Goal: Information Seeking & Learning: Learn about a topic

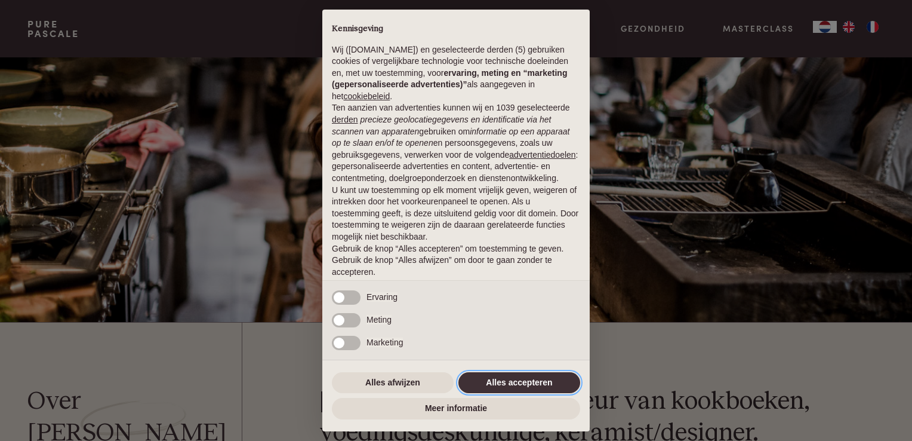
click at [528, 383] on button "Alles accepteren" at bounding box center [519, 382] width 122 height 21
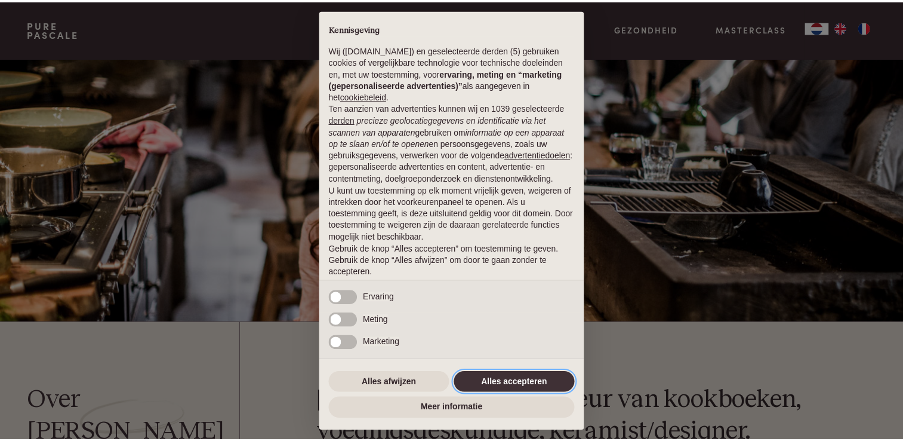
scroll to position [39, 0]
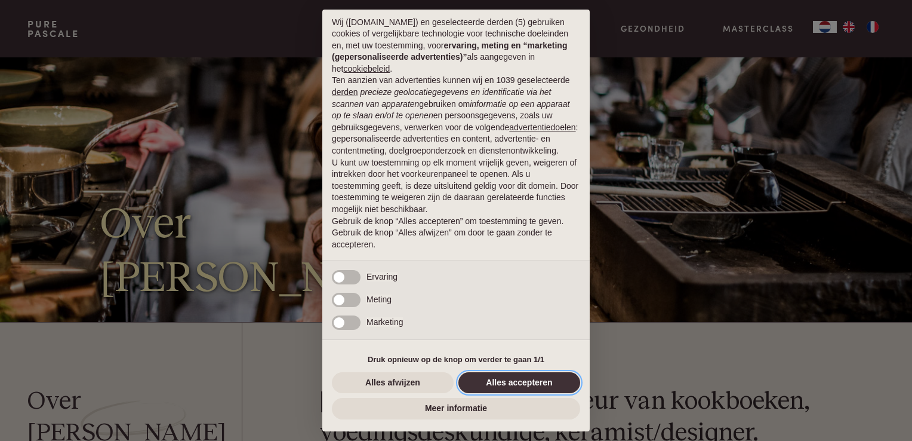
click at [509, 383] on button "Alles accepteren" at bounding box center [519, 382] width 122 height 21
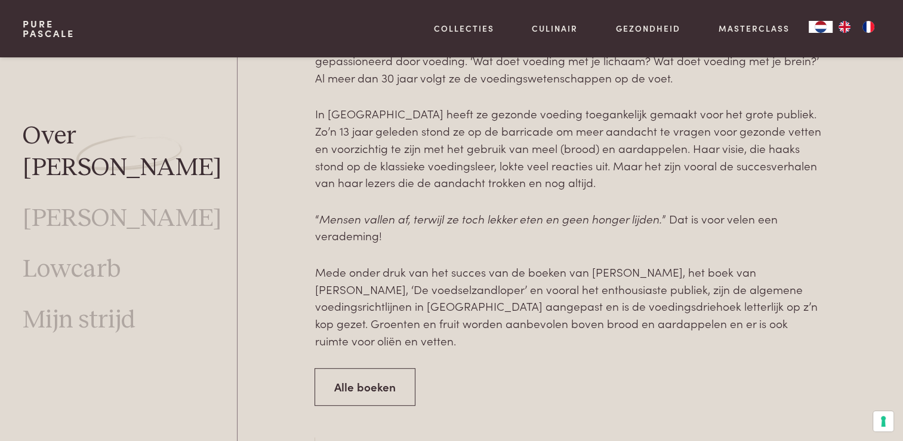
scroll to position [716, 0]
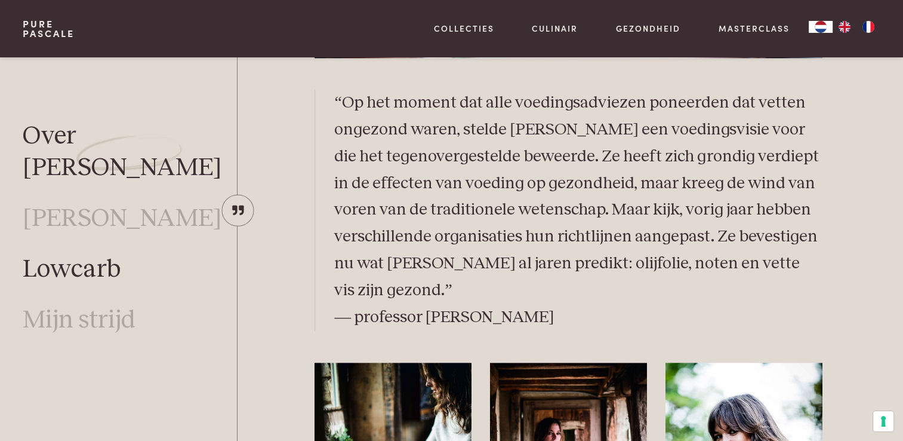
click at [78, 254] on link "Lowcarb" at bounding box center [72, 270] width 98 height 32
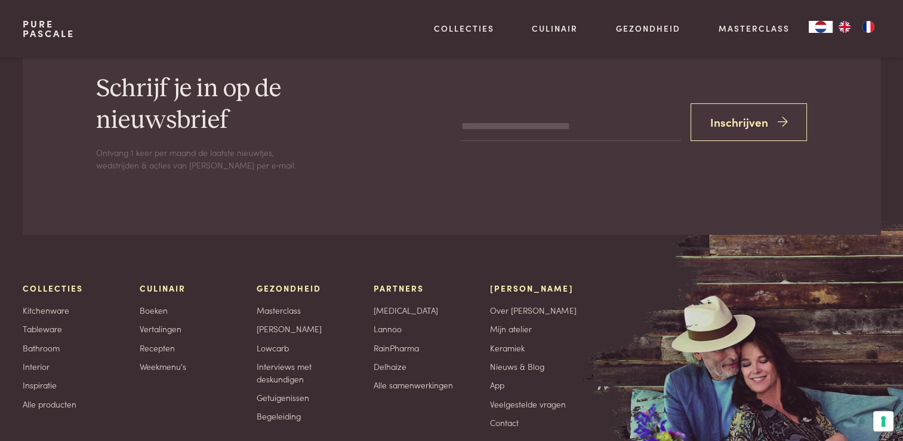
scroll to position [4203, 0]
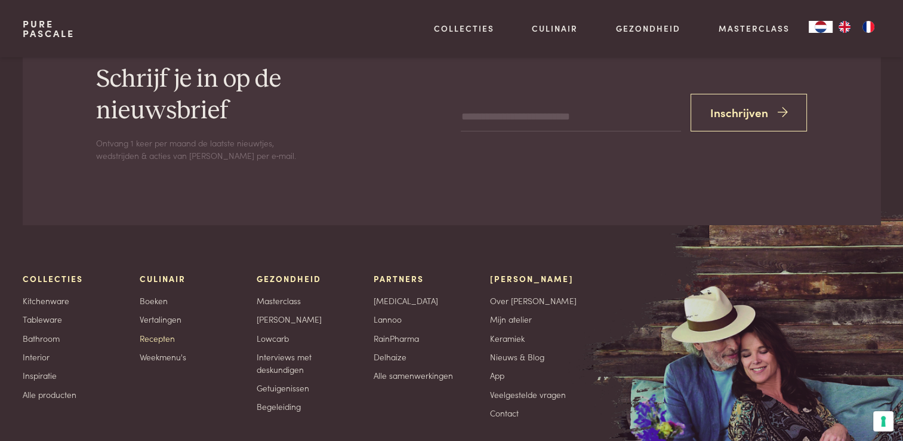
click at [159, 332] on link "Recepten" at bounding box center [157, 338] width 35 height 13
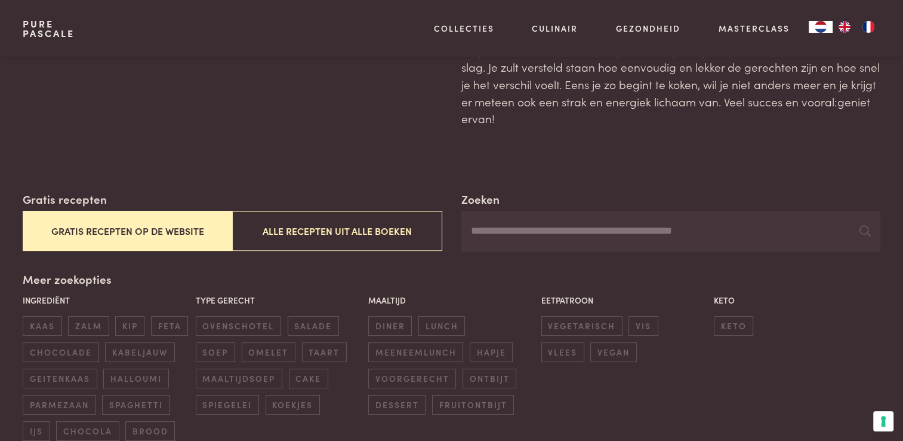
scroll to position [119, 0]
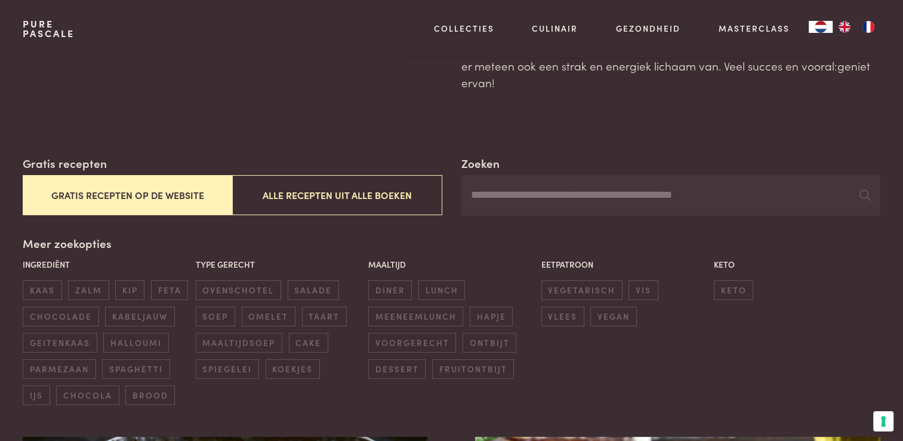
click at [163, 202] on button "Gratis recepten op de website" at bounding box center [128, 195] width 210 height 40
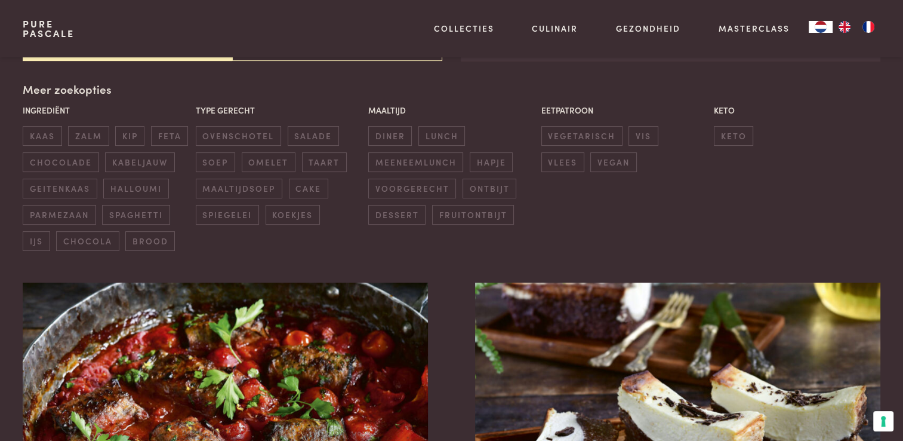
scroll to position [274, 0]
click at [478, 211] on span "fruitontbijt" at bounding box center [473, 214] width 82 height 20
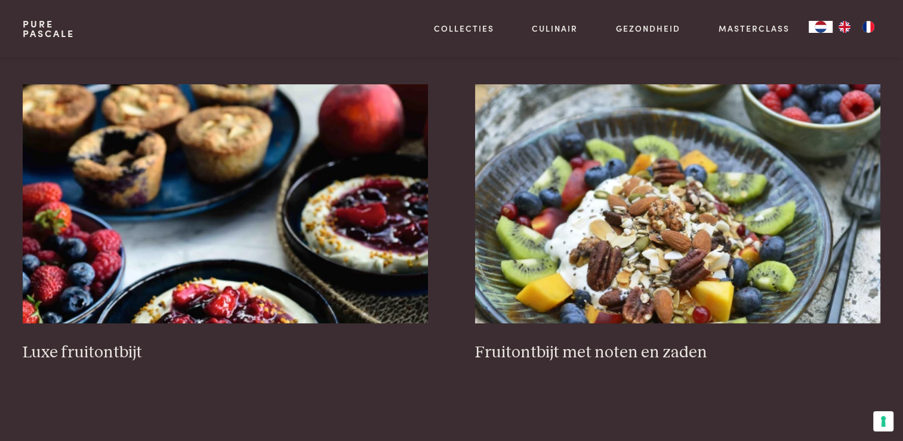
scroll to position [453, 0]
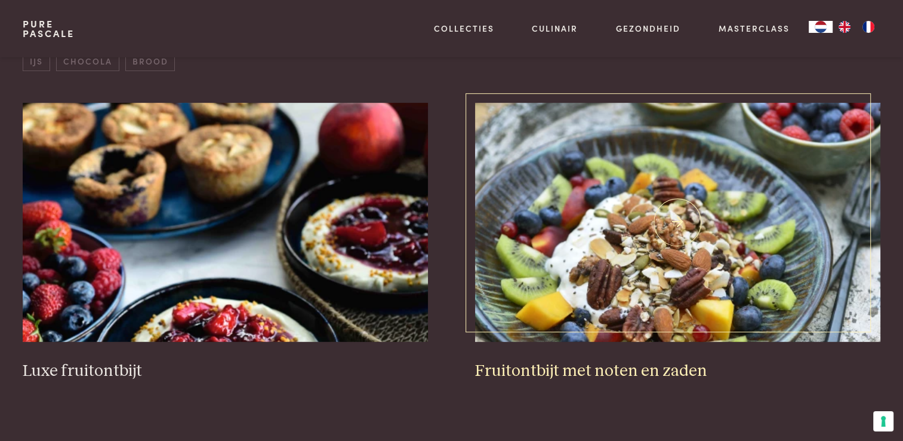
click at [608, 293] on img at bounding box center [677, 222] width 405 height 239
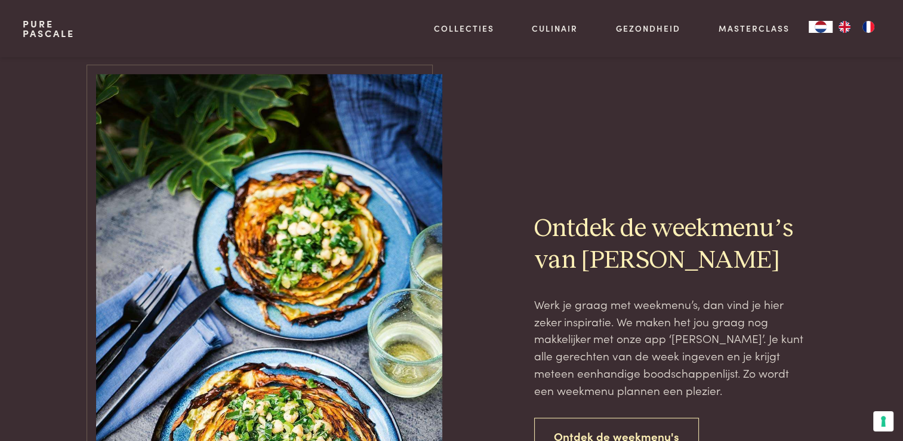
scroll to position [1110, 0]
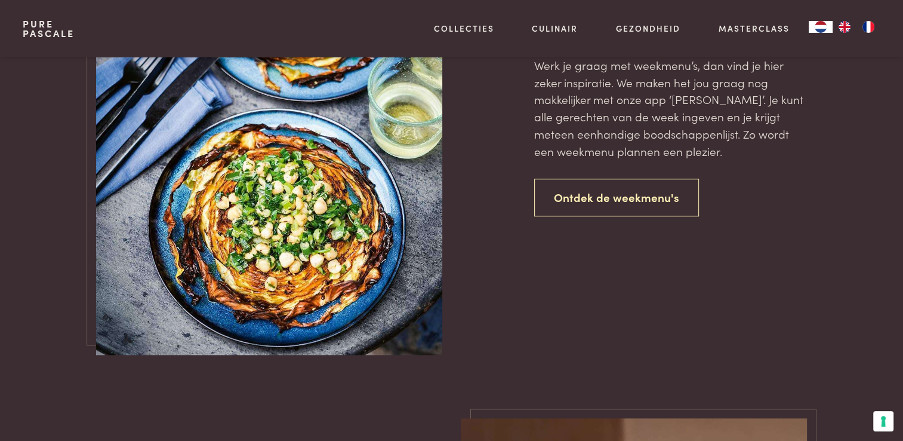
scroll to position [274, 0]
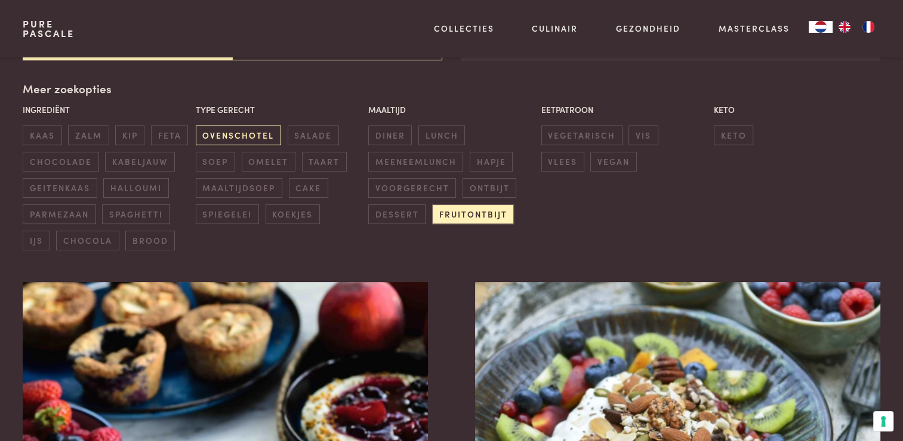
click at [255, 135] on span "ovenschotel" at bounding box center [238, 135] width 85 height 20
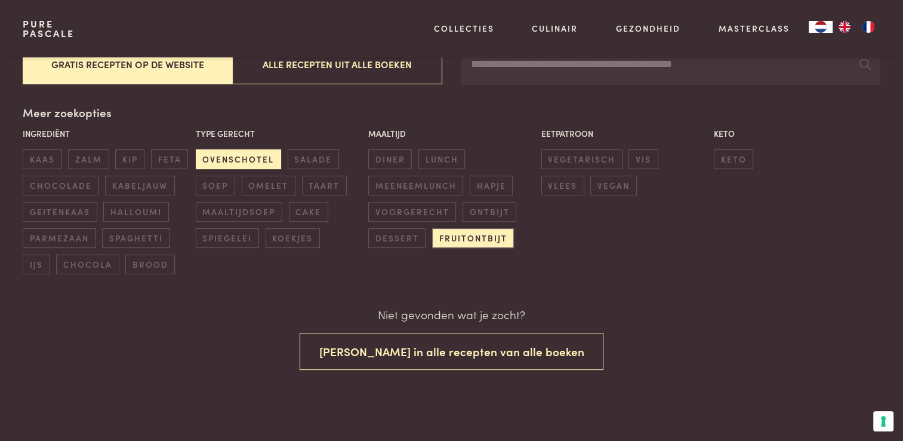
scroll to position [250, 0]
click at [241, 162] on span "ovenschotel" at bounding box center [238, 160] width 85 height 20
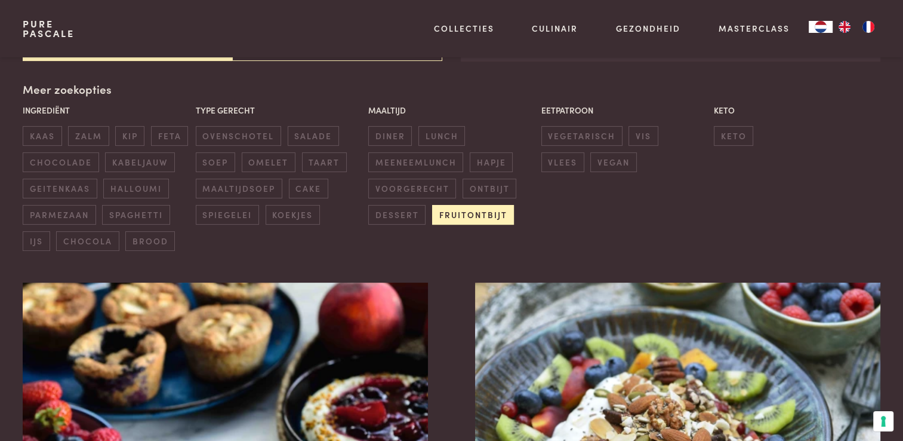
scroll to position [274, 0]
click at [469, 213] on span "fruitontbijt" at bounding box center [473, 214] width 82 height 20
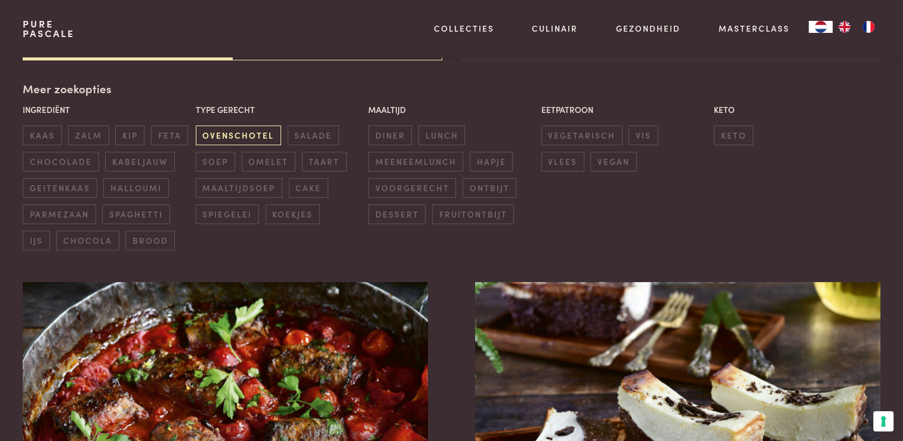
click at [227, 132] on span "ovenschotel" at bounding box center [238, 135] width 85 height 20
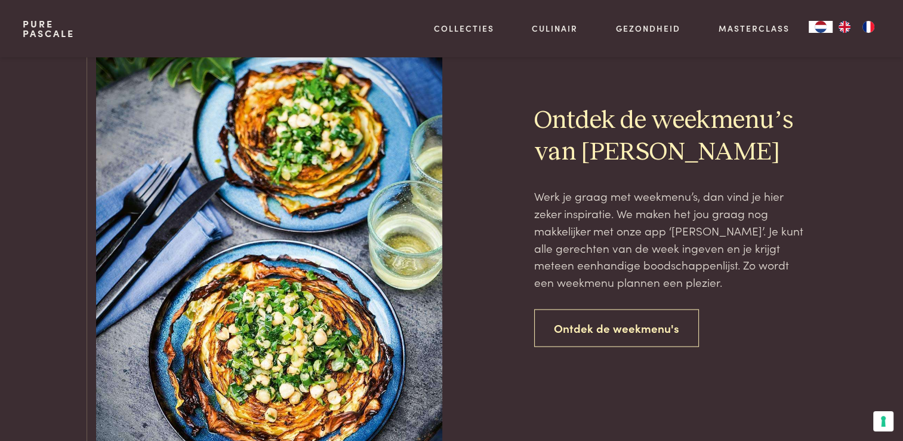
scroll to position [2304, 0]
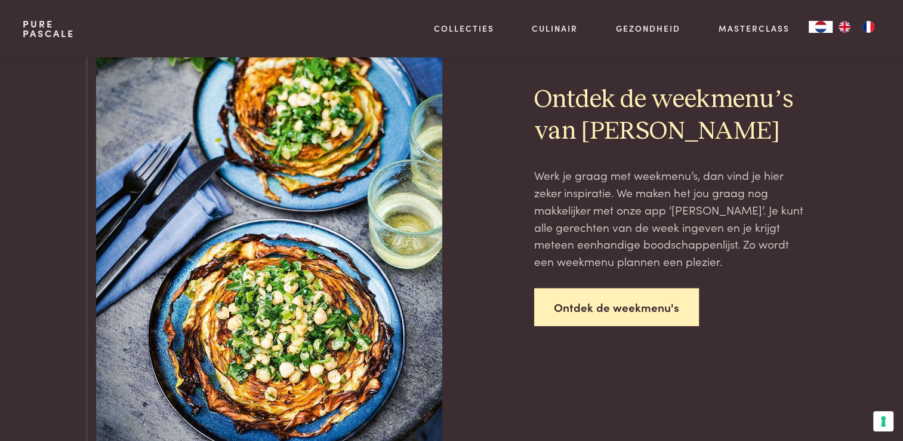
click at [618, 312] on link "Ontdek de weekmenu's" at bounding box center [616, 307] width 165 height 38
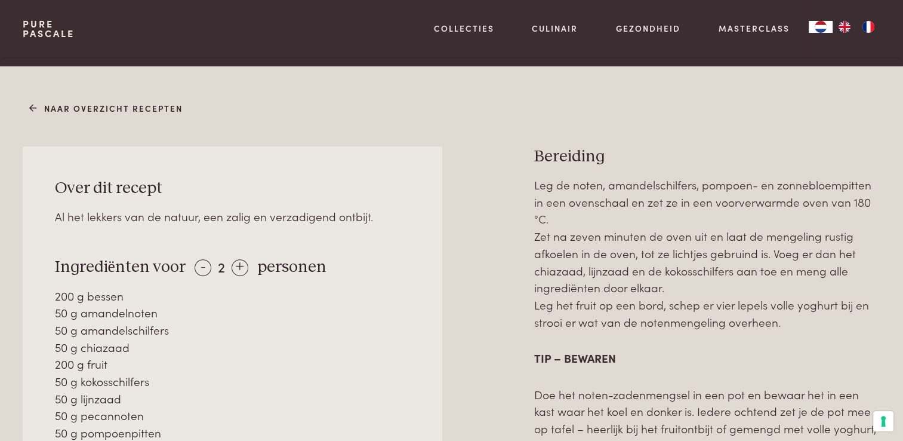
scroll to position [478, 0]
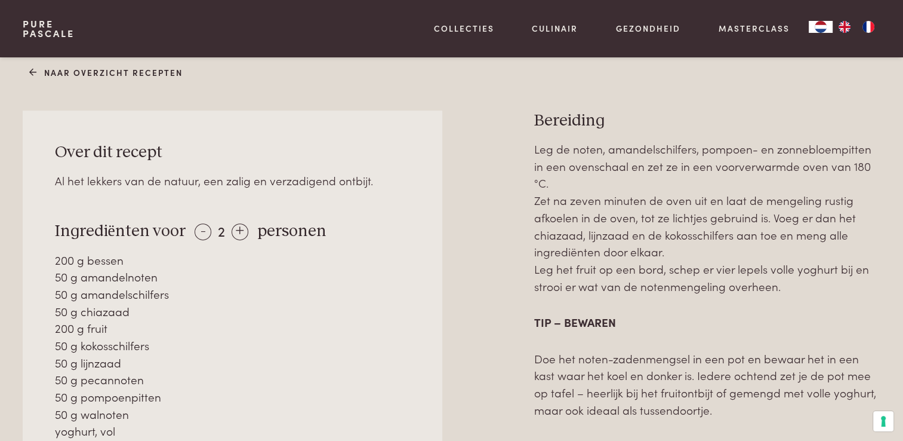
drag, startPoint x: 72, startPoint y: 304, endPoint x: 139, endPoint y: 387, distance: 106.6
click at [139, 387] on div "200 g bessen 50 g amandelnoten 50 g amandelschilfers 50 g chiazaad 200 g fruit …" at bounding box center [233, 353] width 356 height 205
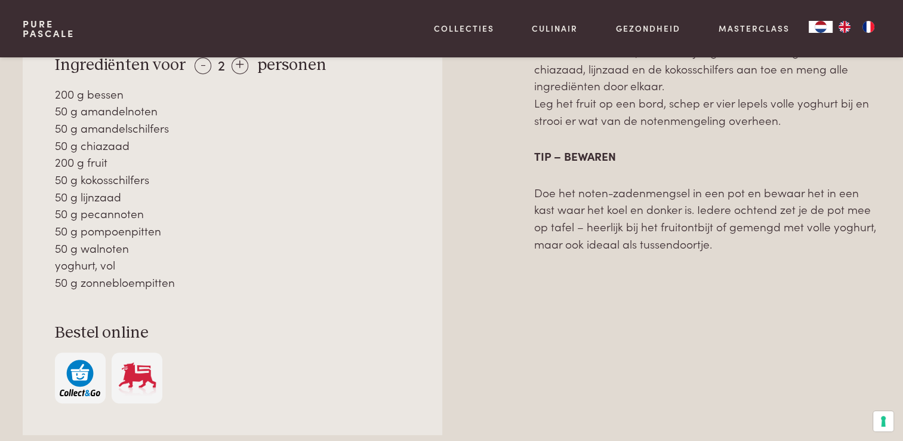
scroll to position [657, 0]
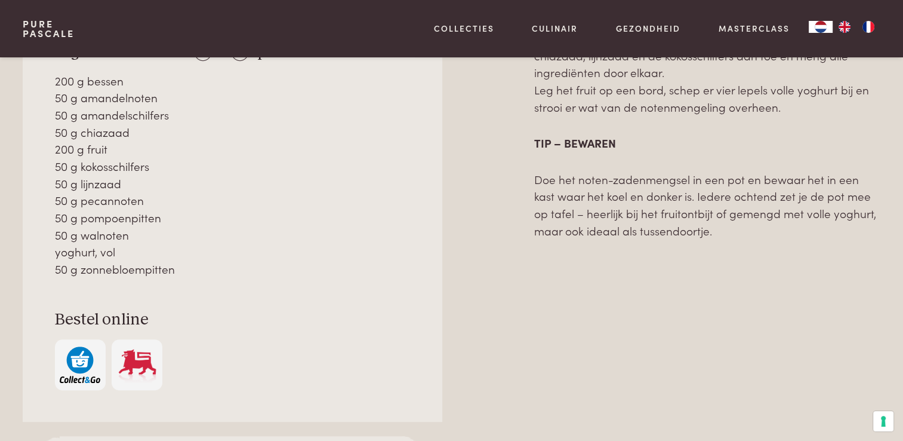
drag, startPoint x: 63, startPoint y: 252, endPoint x: 162, endPoint y: 276, distance: 101.4
click at [162, 276] on div "200 g bessen 50 g amandelnoten 50 g amandelschilfers 50 g chiazaad 200 g fruit …" at bounding box center [233, 174] width 356 height 205
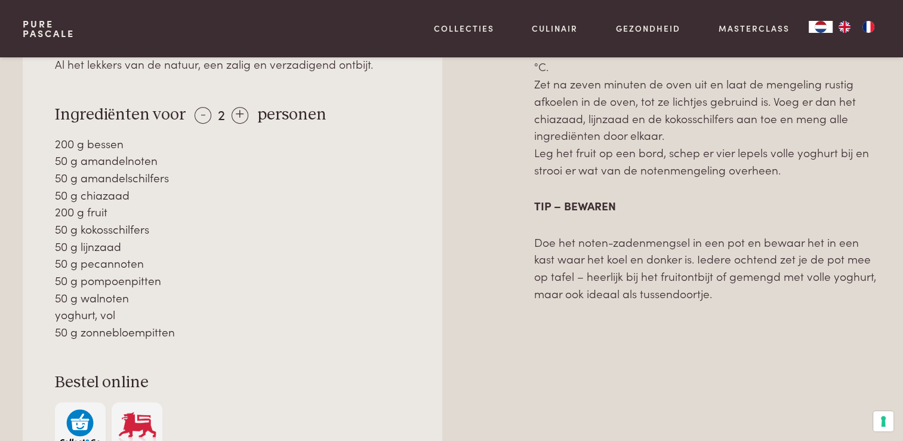
scroll to position [478, 0]
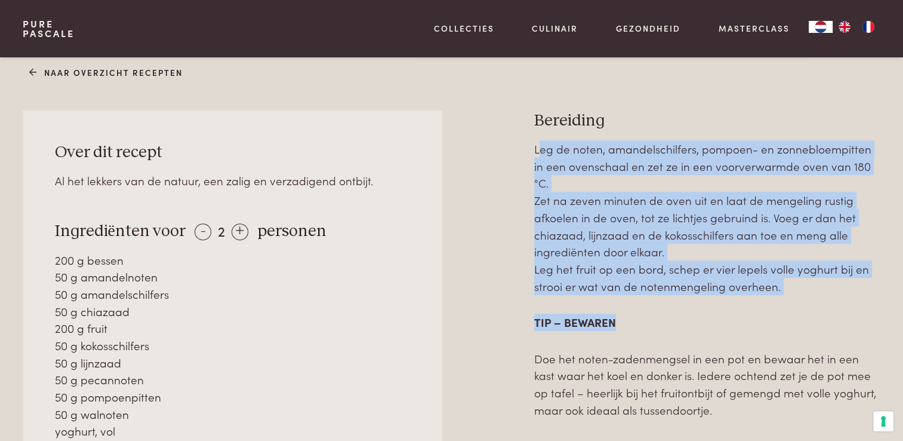
drag, startPoint x: 542, startPoint y: 152, endPoint x: 759, endPoint y: 310, distance: 269.1
click at [759, 310] on div "Leg de noten, amandelschilfers, pompoen- en zonnebloempitten in een ovenschaal …" at bounding box center [707, 279] width 346 height 278
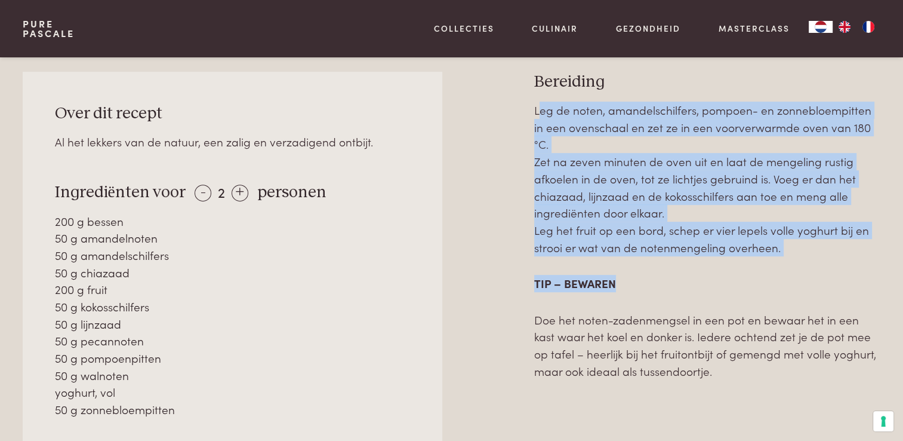
scroll to position [537, 0]
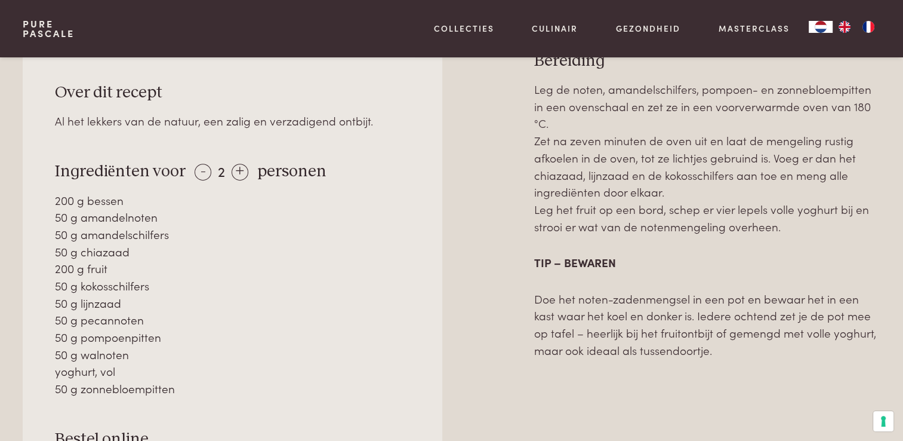
click at [693, 352] on p "Doe het noten-zadenmengsel in een pot en bewaar het in een kast waar het koel e…" at bounding box center [707, 324] width 346 height 69
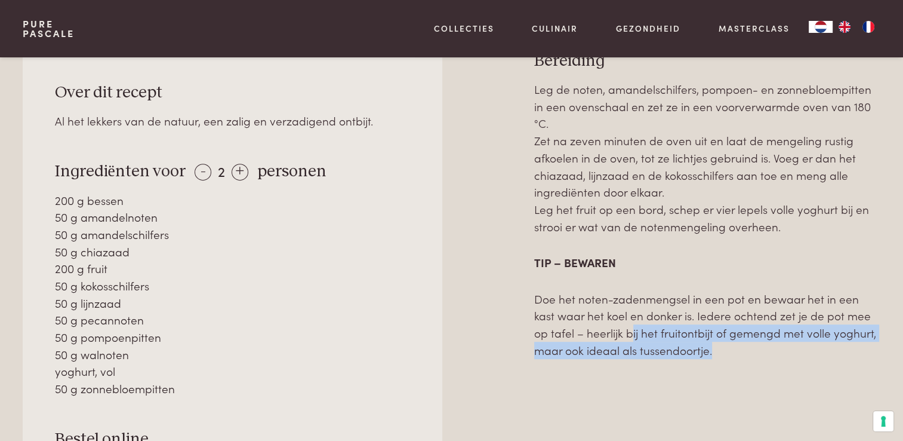
drag, startPoint x: 714, startPoint y: 358, endPoint x: 601, endPoint y: 330, distance: 116.3
click at [601, 330] on div "Leg de noten, amandelschilfers, pompoen- en zonnebloempitten in een ovenschaal …" at bounding box center [707, 351] width 346 height 541
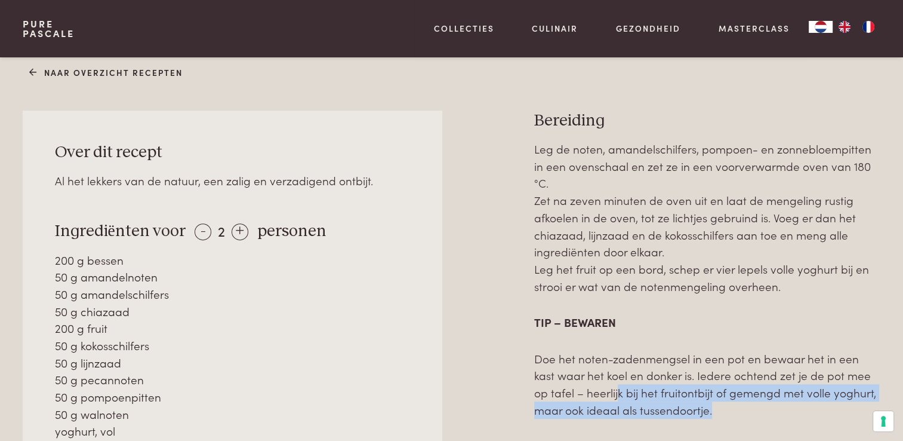
drag, startPoint x: 582, startPoint y: 149, endPoint x: 794, endPoint y: 290, distance: 254.5
click at [794, 290] on p "Leg de noten, amandelschilfers, pompoen- en zonnebloempitten in een ovenschaal …" at bounding box center [707, 217] width 346 height 154
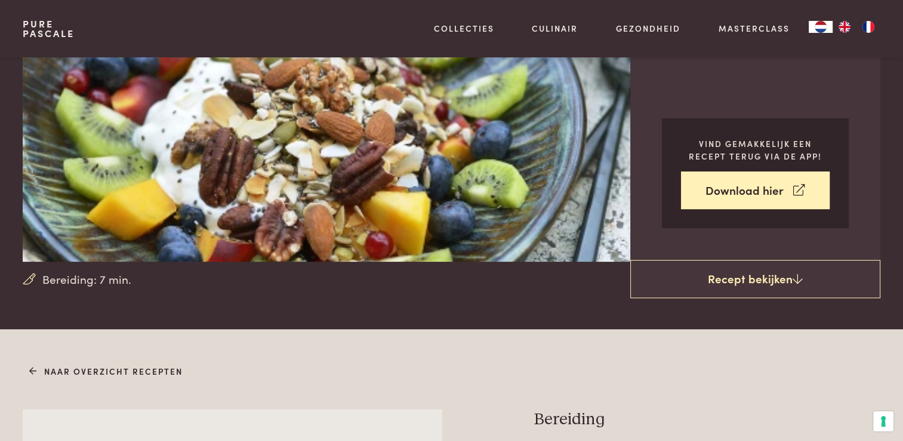
scroll to position [0, 0]
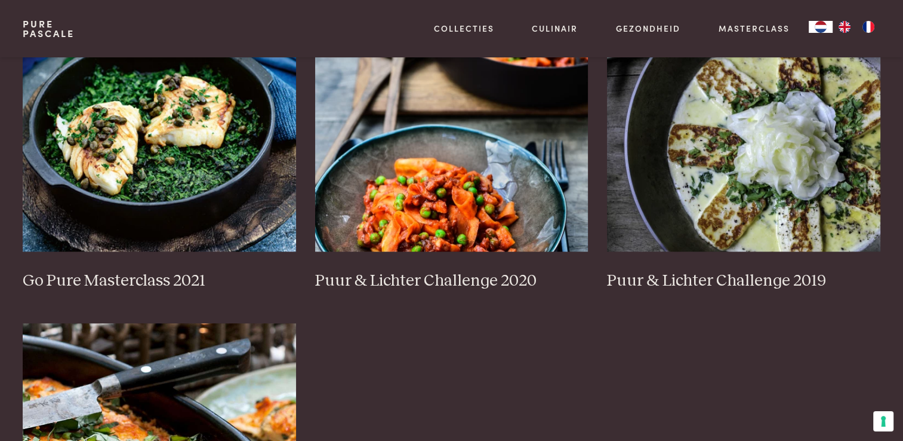
scroll to position [895, 0]
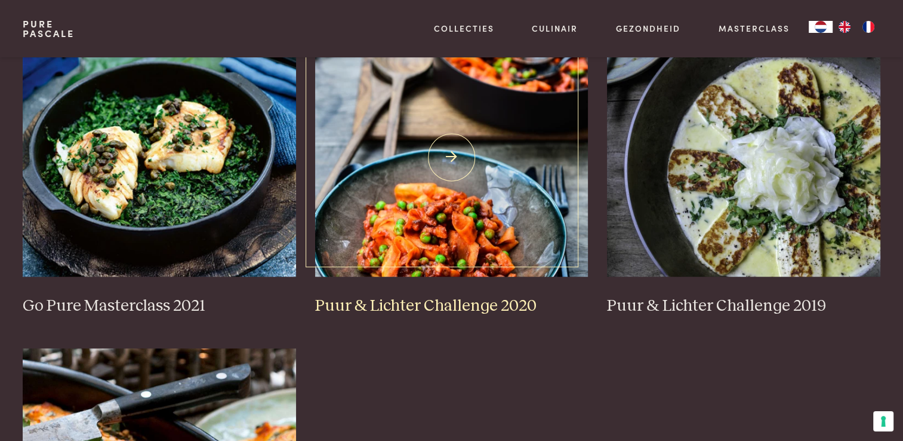
click at [411, 242] on img at bounding box center [451, 157] width 273 height 239
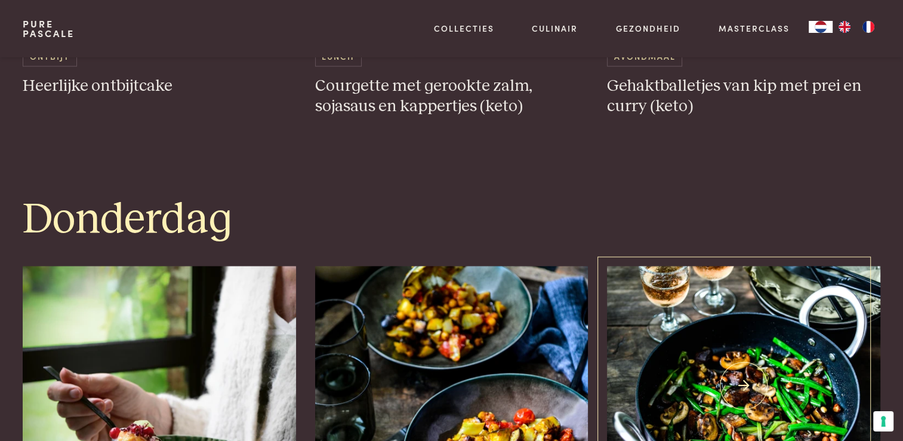
scroll to position [1731, 0]
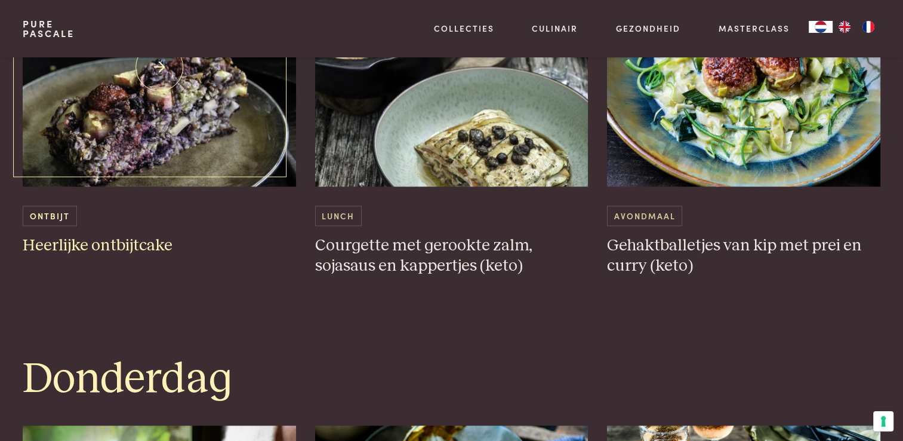
click at [127, 243] on h3 "Heerlijke ontbijtcake" at bounding box center [159, 245] width 273 height 21
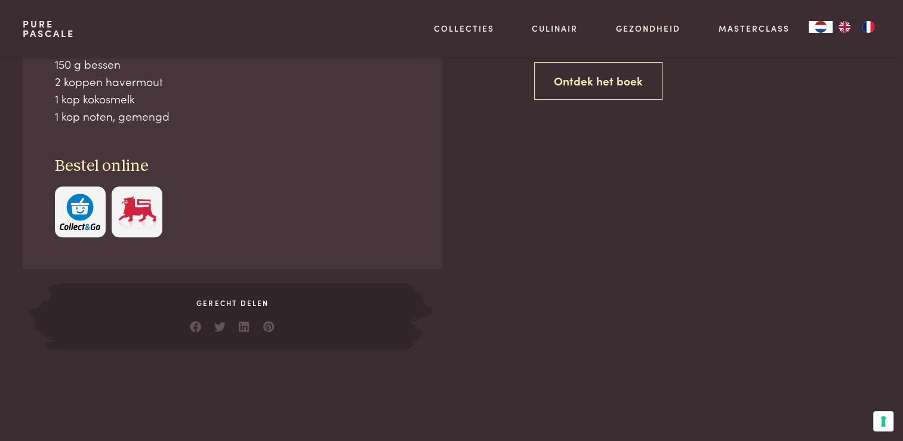
scroll to position [358, 0]
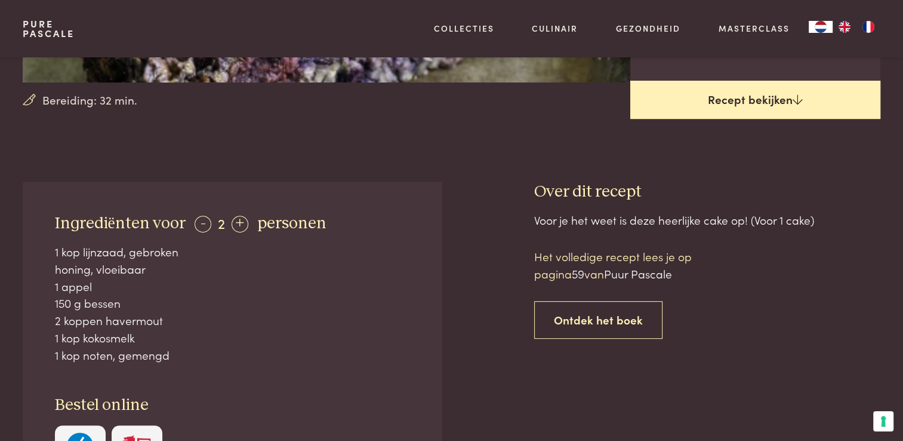
click at [720, 94] on link "Recept bekijken" at bounding box center [755, 100] width 250 height 38
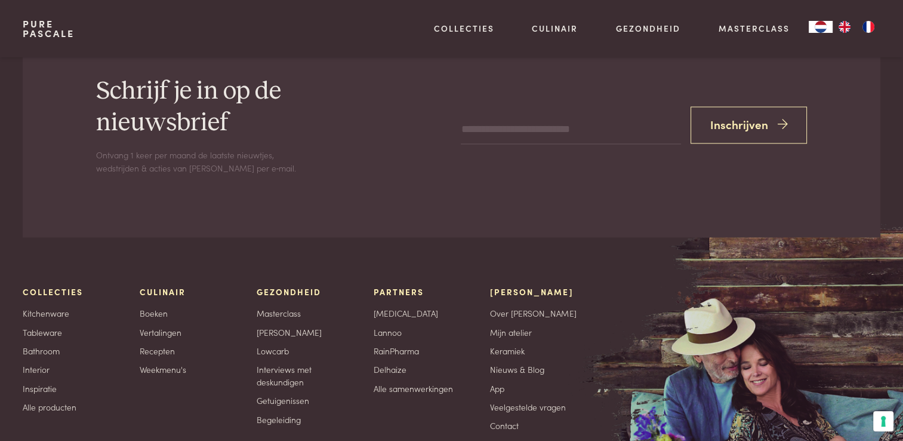
scroll to position [2211, 0]
